Goal: Task Accomplishment & Management: Manage account settings

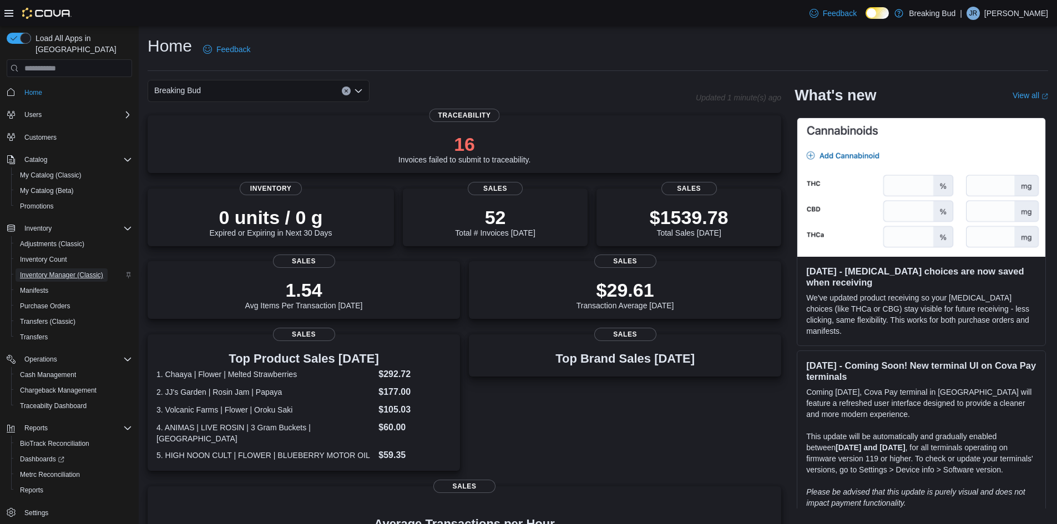
click at [49, 271] on span "Inventory Manager (Classic)" at bounding box center [61, 275] width 83 height 9
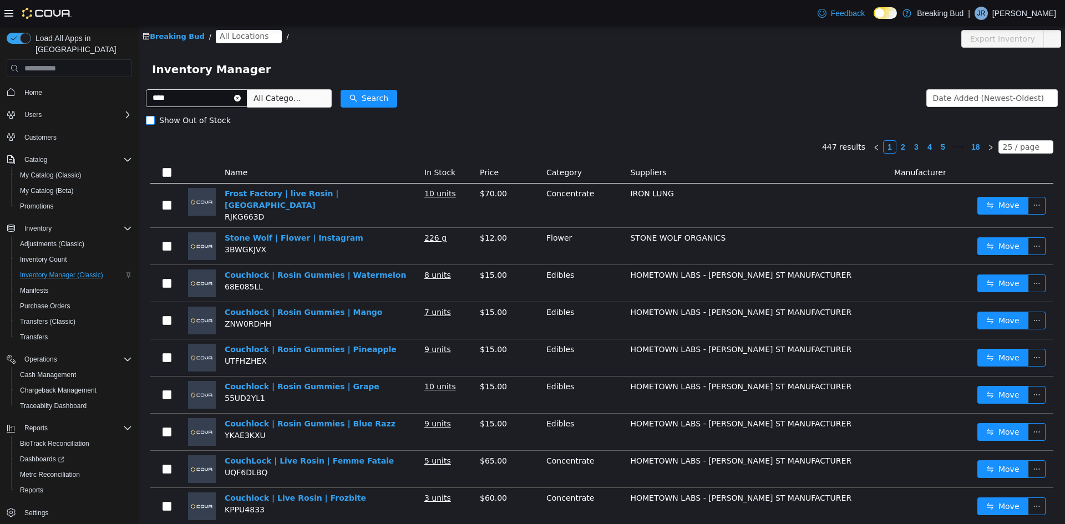
type input "****"
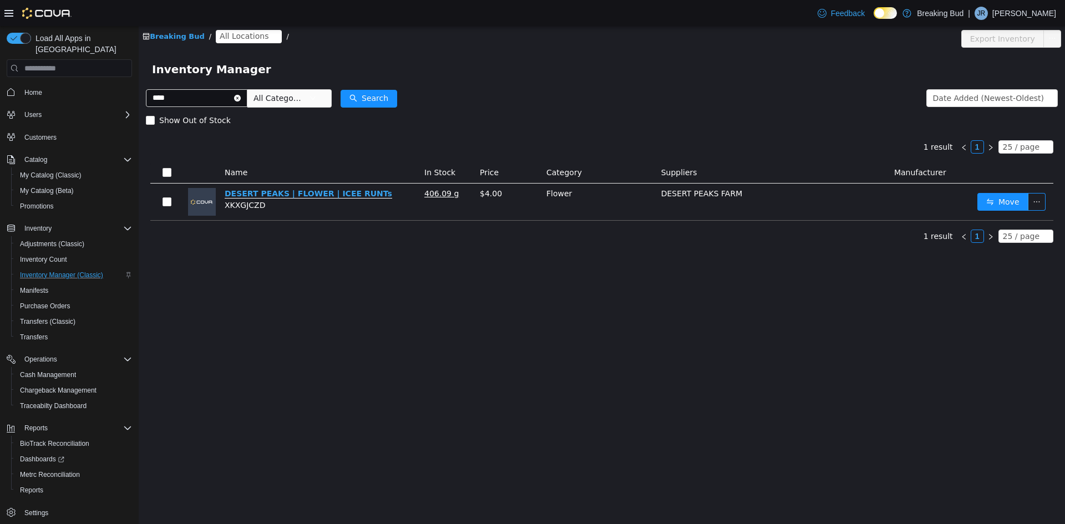
click at [287, 198] on link "DESERT PEAKS | FLOWER | ICEE RUNTs" at bounding box center [309, 193] width 168 height 9
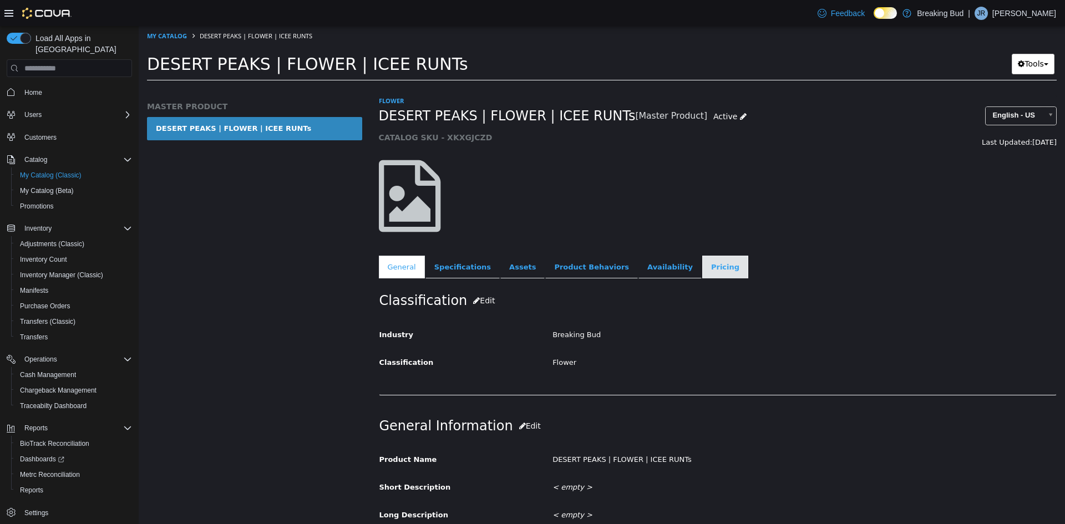
click at [702, 266] on link "Pricing" at bounding box center [725, 267] width 46 height 23
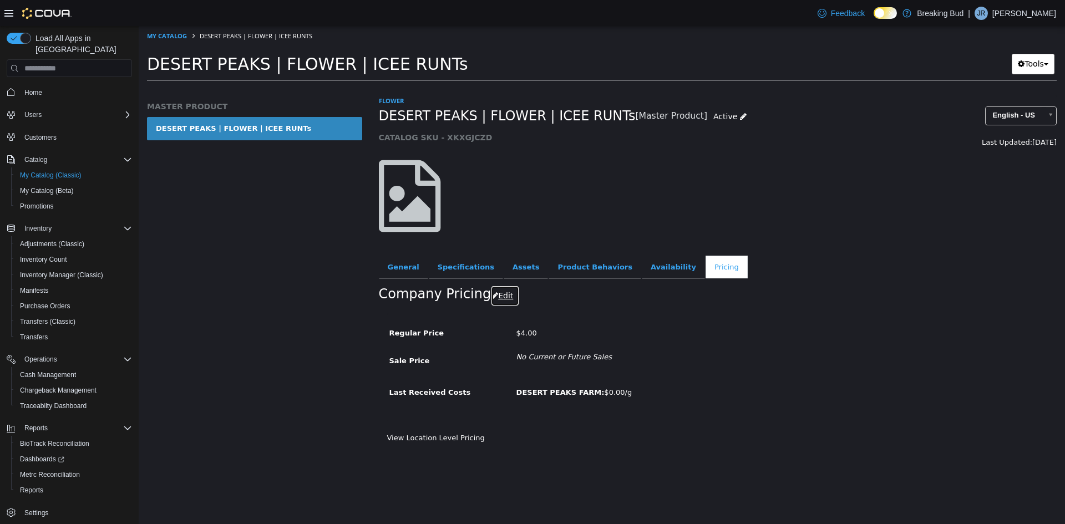
click at [498, 290] on button "Edit" at bounding box center [505, 296] width 28 height 21
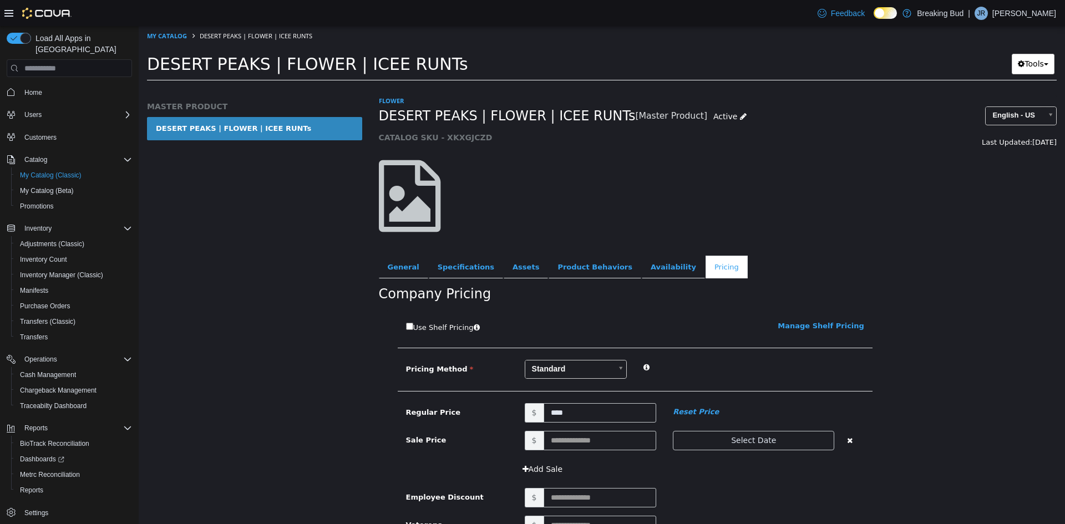
drag, startPoint x: 498, startPoint y: 290, endPoint x: 491, endPoint y: 295, distance: 8.3
click at [491, 295] on div "Flower DESERT PEAKS | FLOWER | ICEE RUNTs [Master Product] Active CATALOG SKU -…" at bounding box center [718, 309] width 695 height 429
click at [553, 88] on body "Saving Bulk Changes... × My Catalog DESERT PEAKS | FLOWER | ICEE RUNTs DESERT P…" at bounding box center [602, 57] width 926 height 62
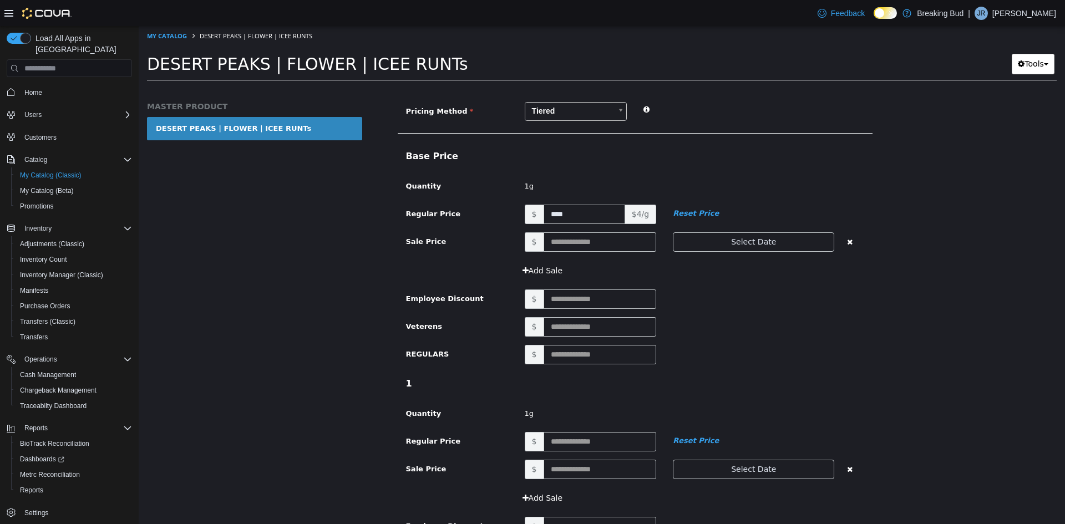
scroll to position [277, 0]
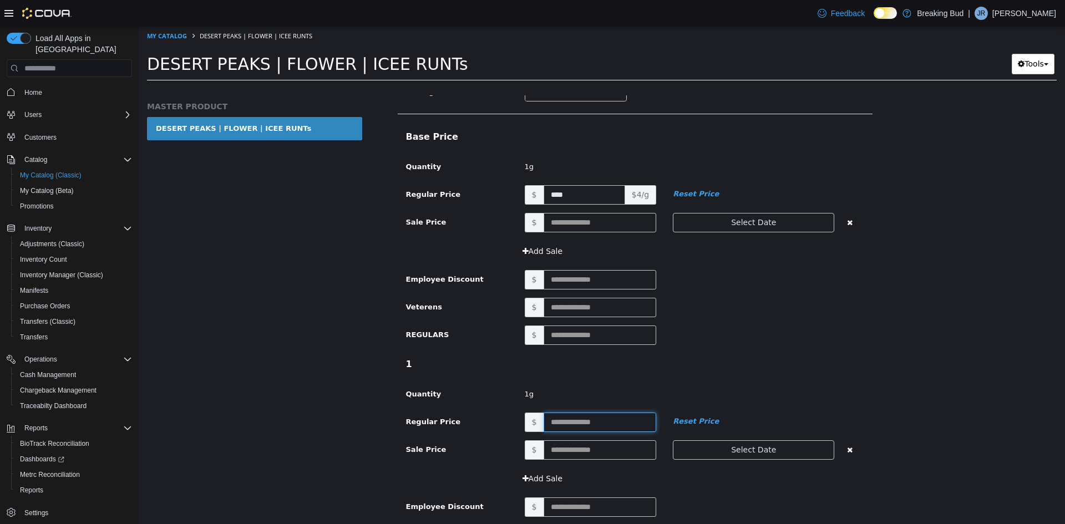
click at [564, 422] on input "text" at bounding box center [600, 422] width 113 height 19
type input "*"
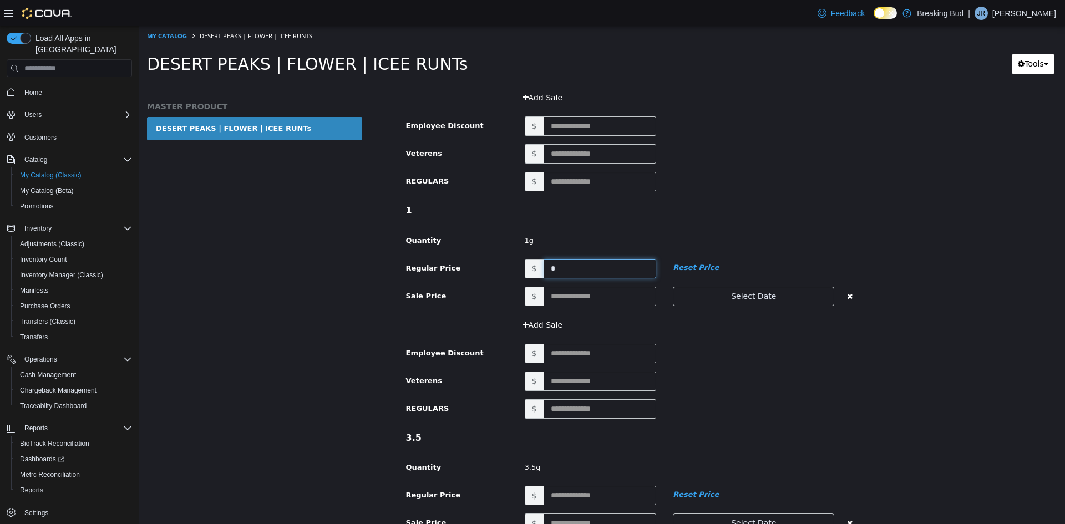
scroll to position [444, 0]
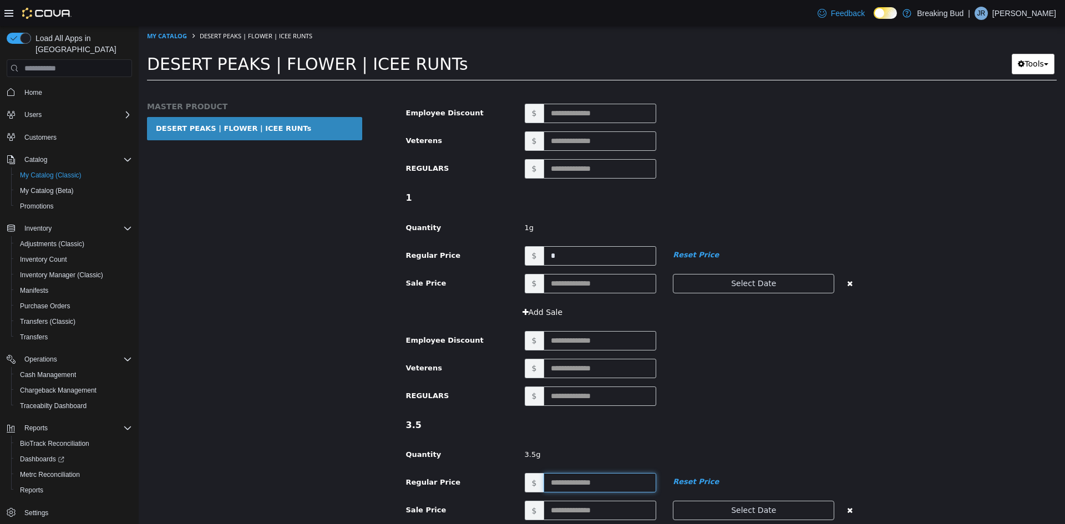
click at [560, 479] on input "text" at bounding box center [600, 482] width 113 height 19
type input "**"
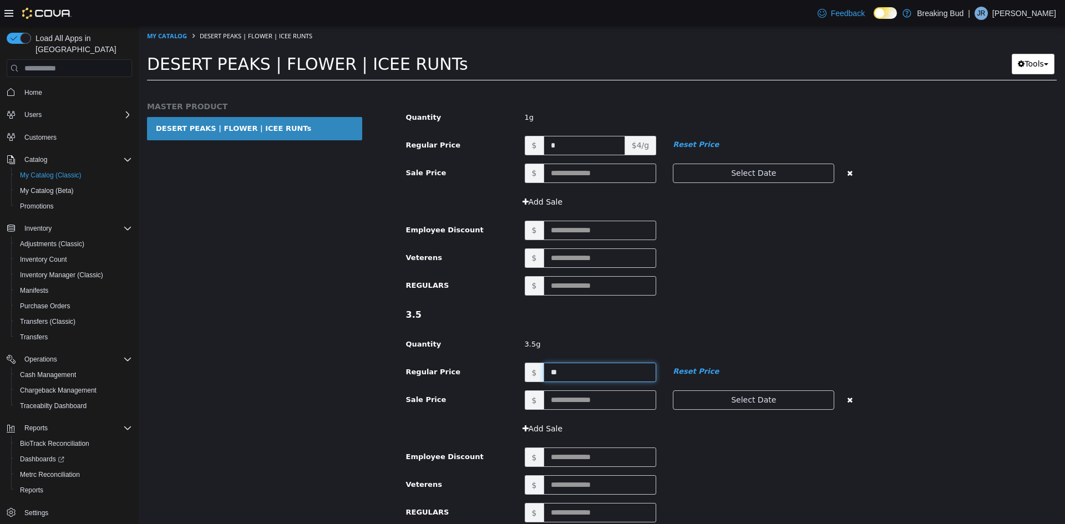
scroll to position [555, 0]
click at [717, 455] on div "$" at bounding box center [694, 456] width 356 height 19
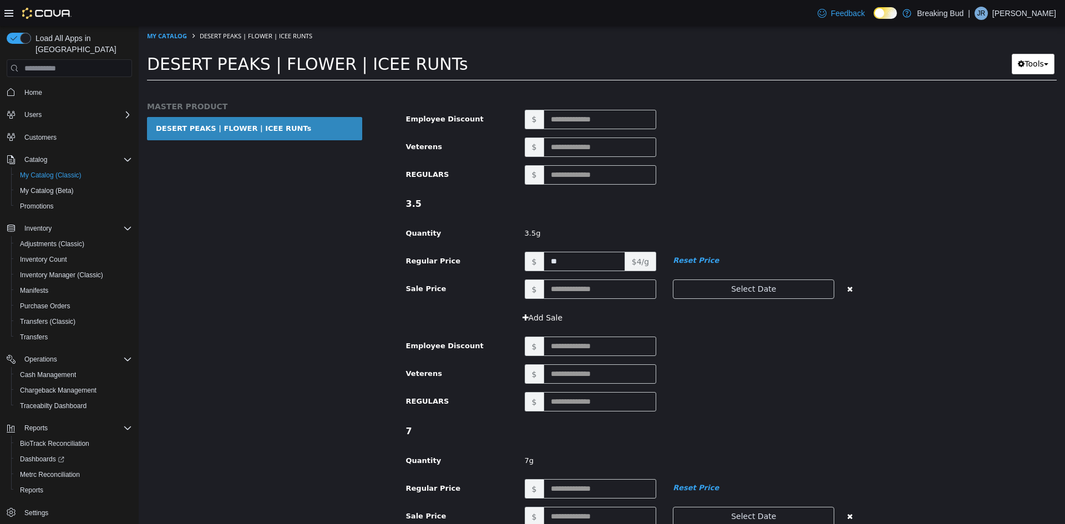
scroll to position [666, 0]
click at [562, 489] on input "text" at bounding box center [600, 488] width 113 height 19
type input "**"
click at [688, 449] on div "7 Quantity 7g" at bounding box center [635, 448] width 475 height 59
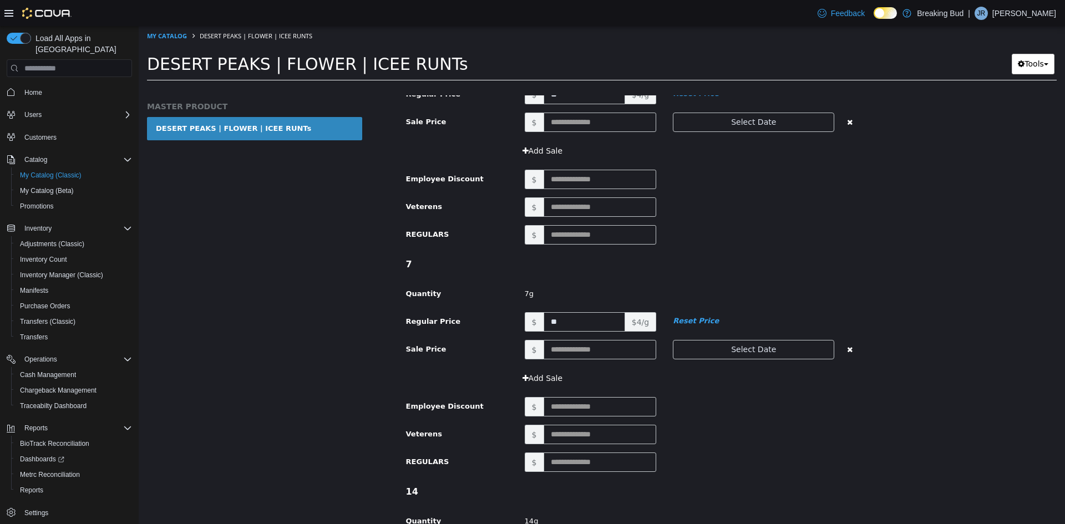
scroll to position [887, 0]
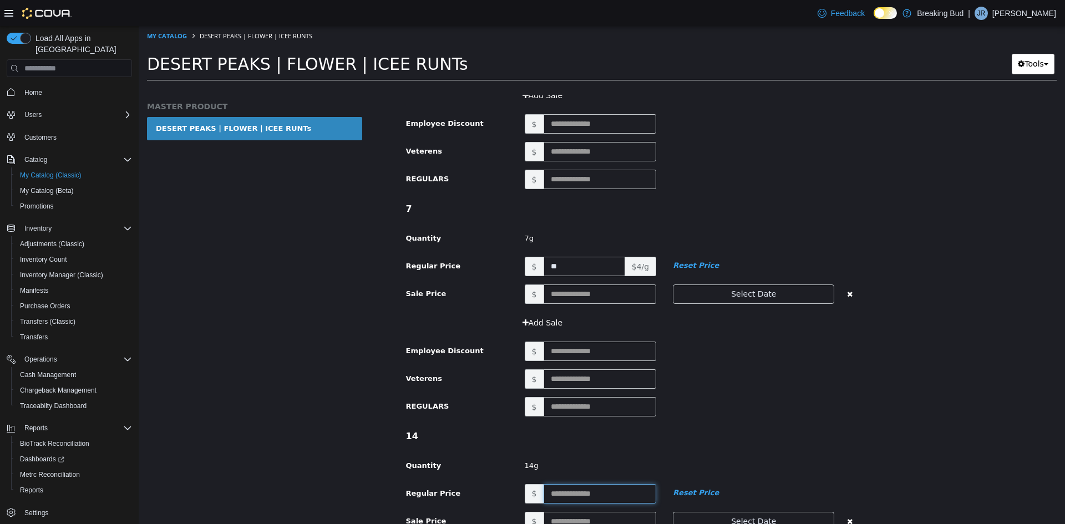
click at [557, 494] on input "text" at bounding box center [600, 493] width 113 height 19
type input "**"
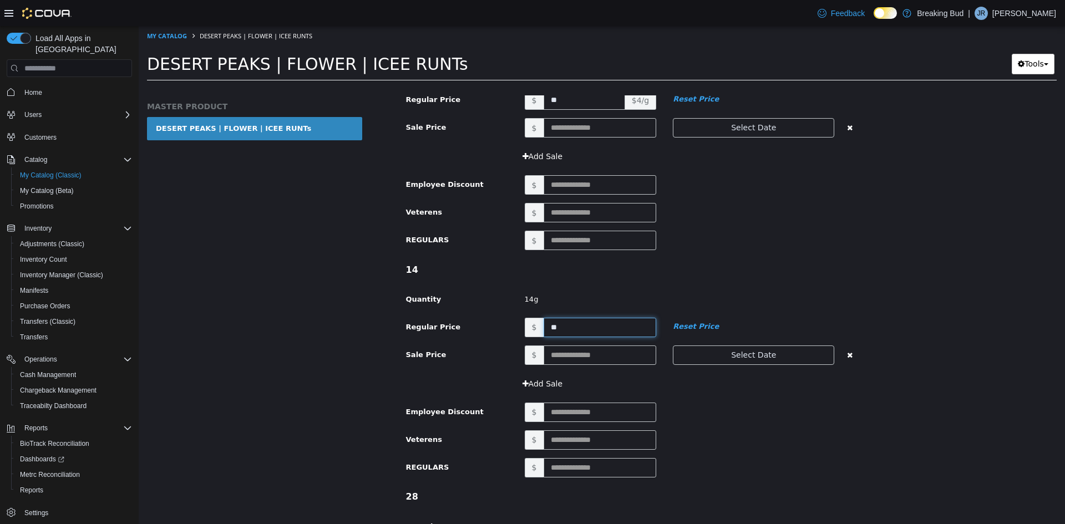
scroll to position [1109, 0]
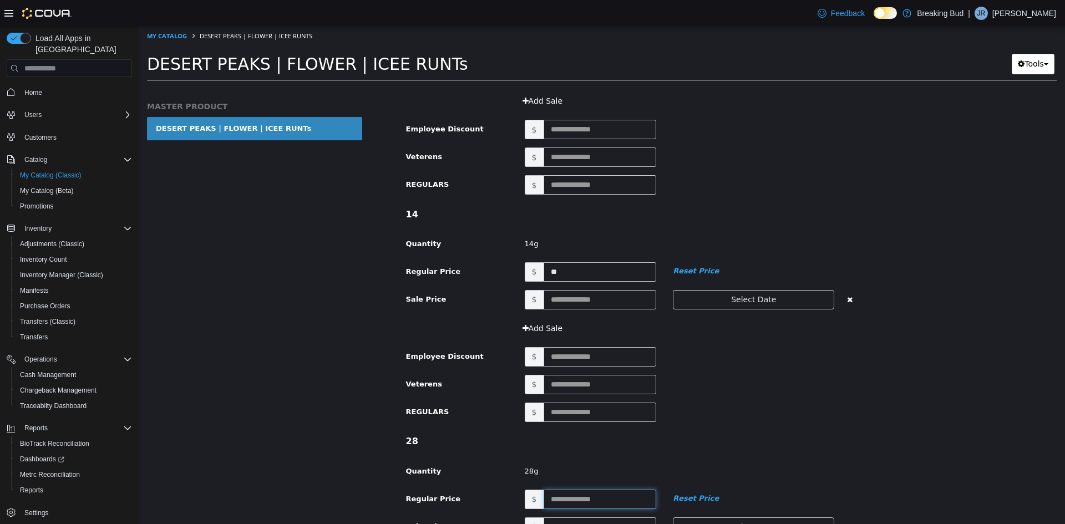
click at [556, 499] on input "text" at bounding box center [600, 499] width 113 height 19
type input "***"
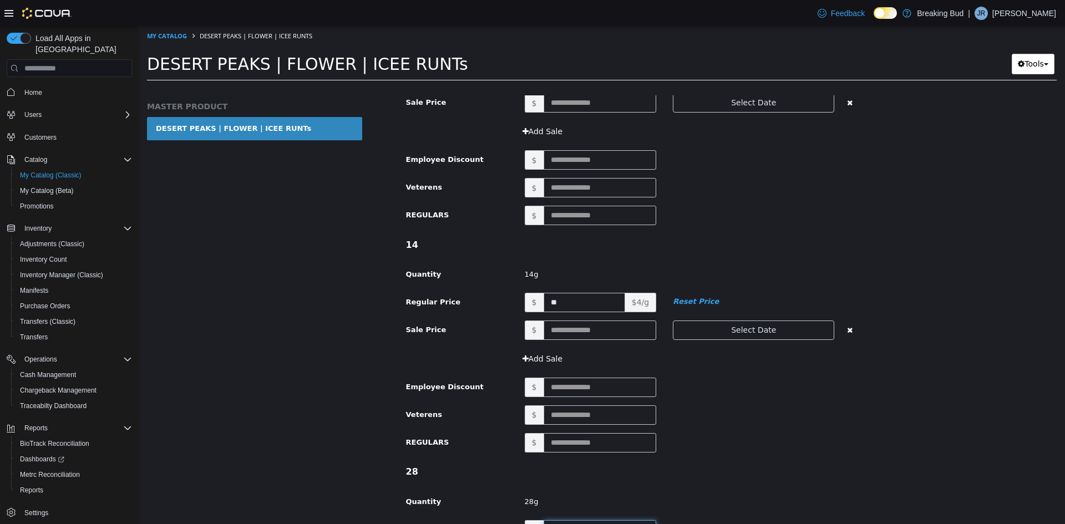
scroll to position [1054, 0]
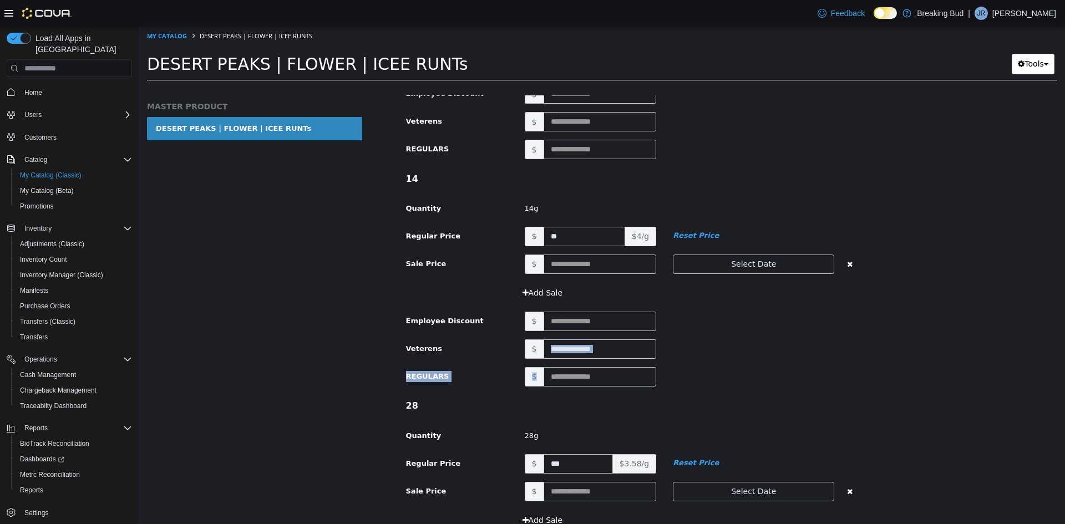
scroll to position [1165, 0]
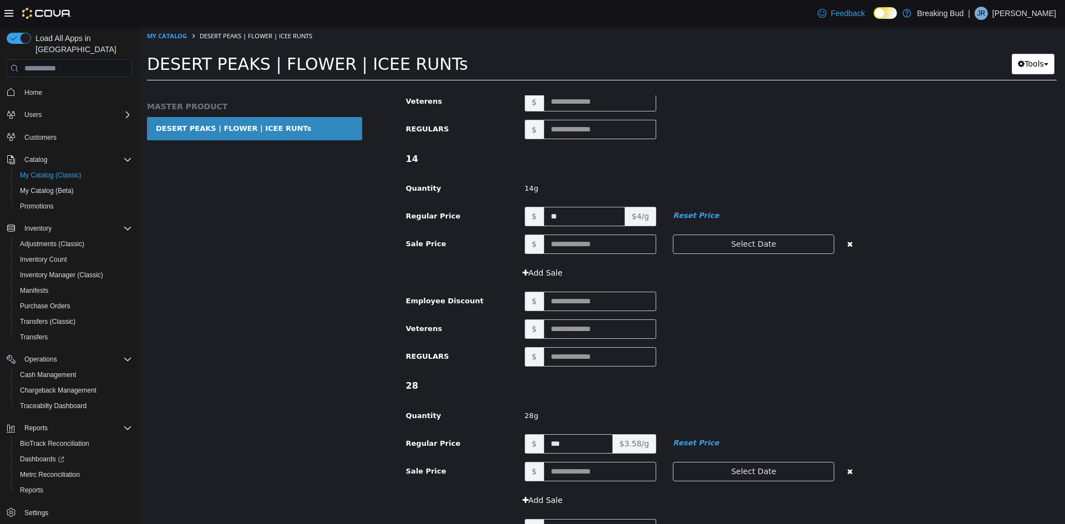
click at [732, 395] on div "28" at bounding box center [635, 386] width 475 height 23
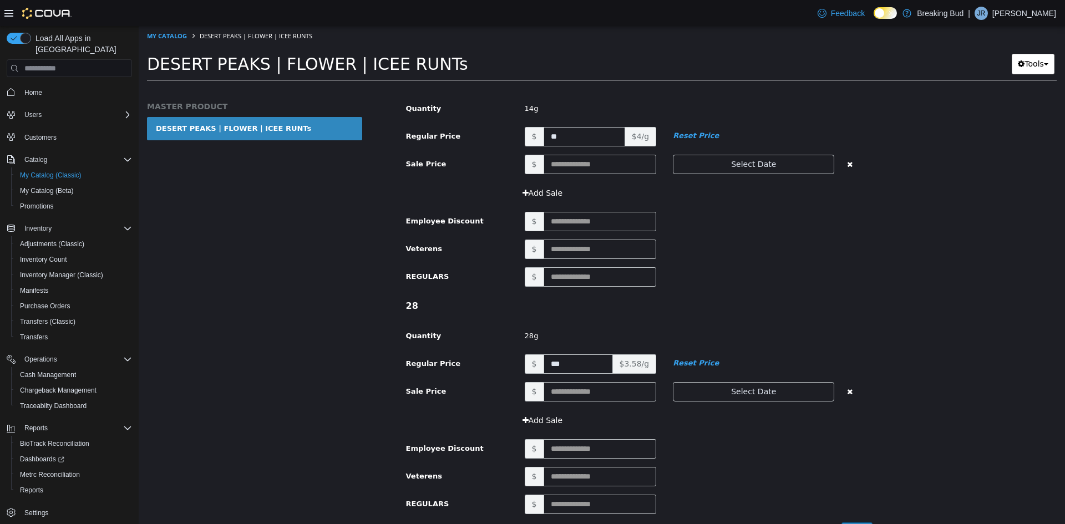
scroll to position [1304, 0]
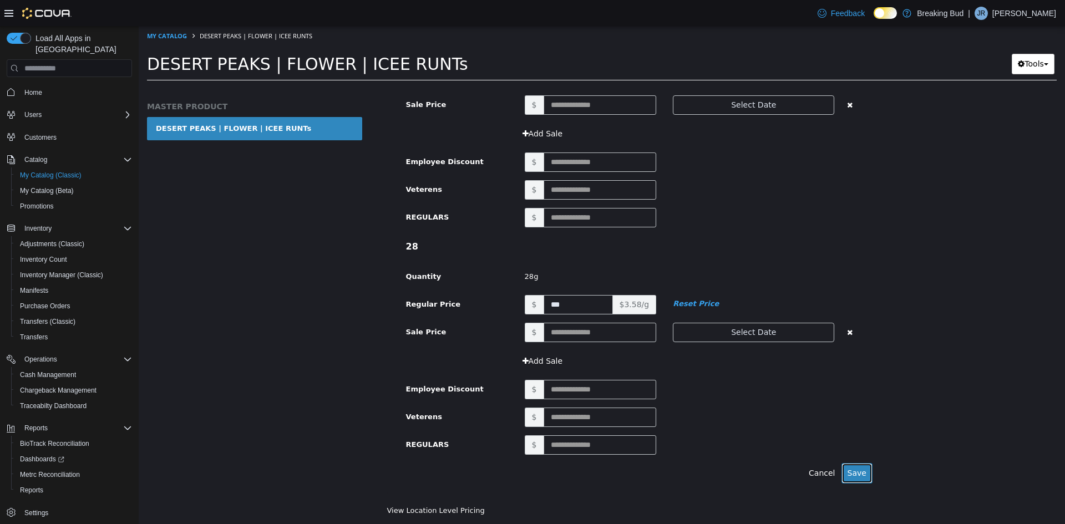
click at [849, 471] on button "Save" at bounding box center [856, 473] width 31 height 21
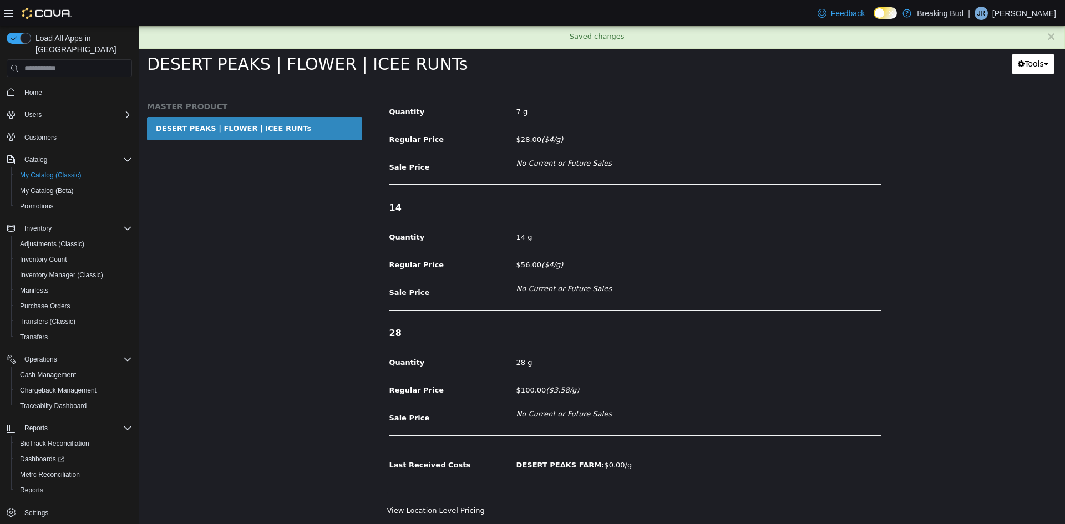
scroll to position [0, 0]
